Goal: Task Accomplishment & Management: Use online tool/utility

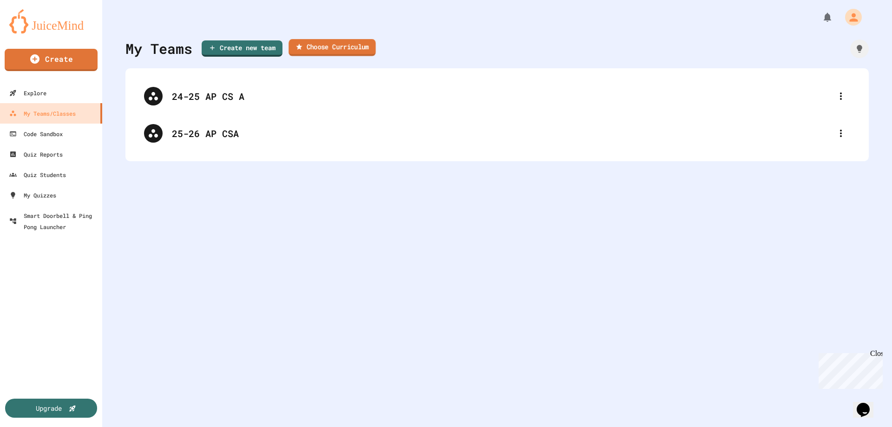
click at [318, 46] on link "Choose Curriculum" at bounding box center [332, 47] width 87 height 17
click at [9, 426] on icon "button" at bounding box center [5, 433] width 7 height 7
